Goal: Obtain resource: Obtain resource

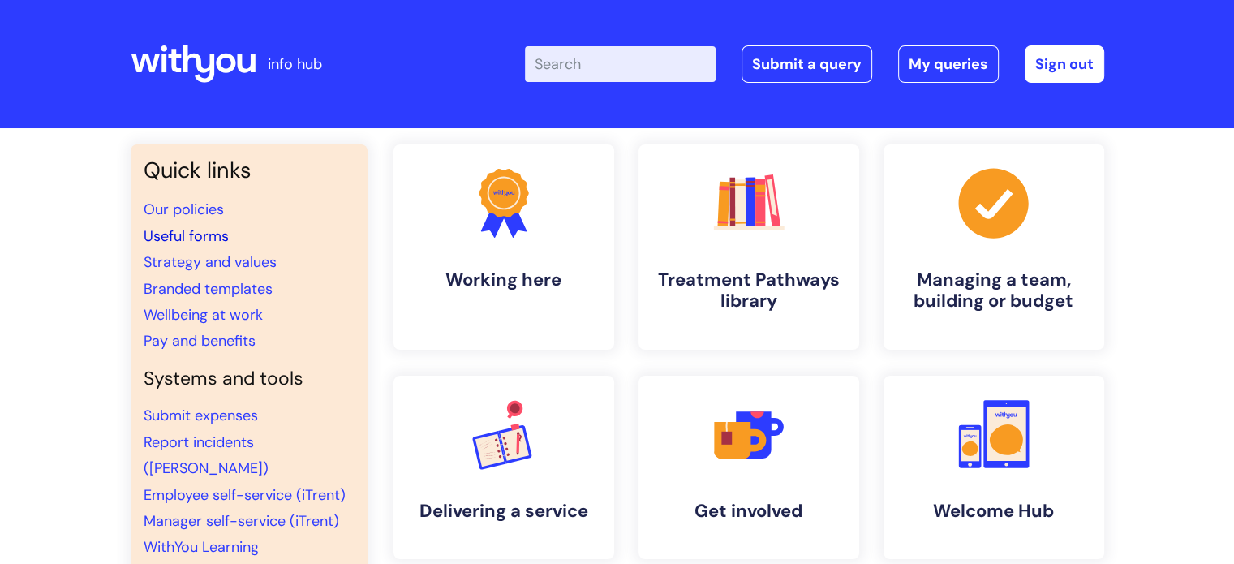
click at [189, 236] on link "Useful forms" at bounding box center [186, 235] width 85 height 19
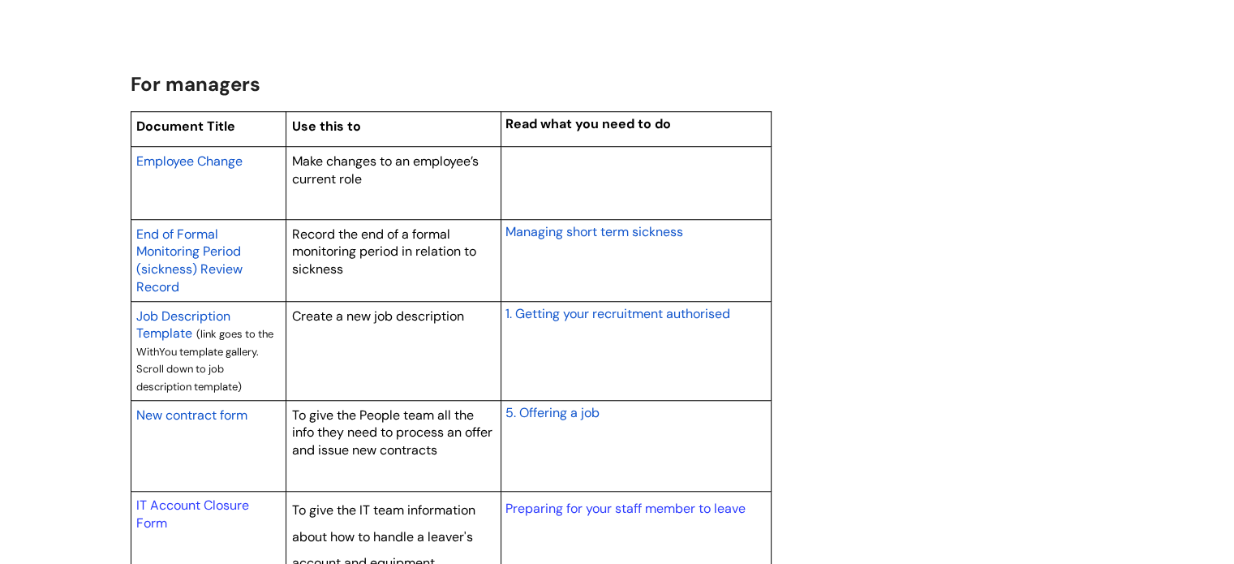
scroll to position [1217, 0]
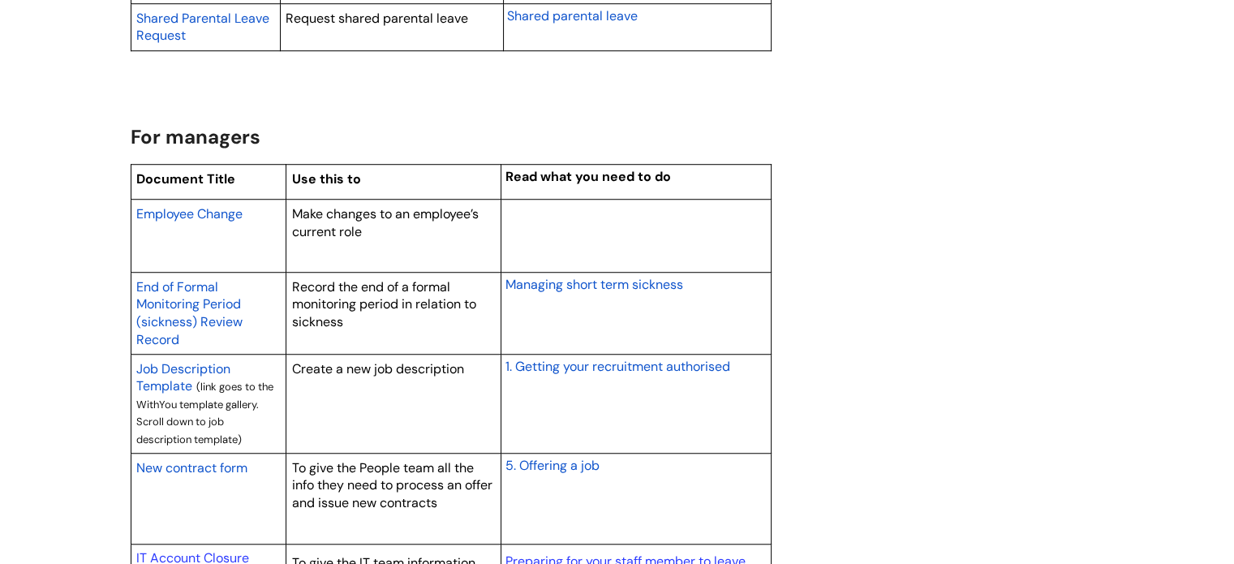
click at [217, 214] on span "Employee Change" at bounding box center [189, 213] width 106 height 17
